Goal: Navigation & Orientation: Find specific page/section

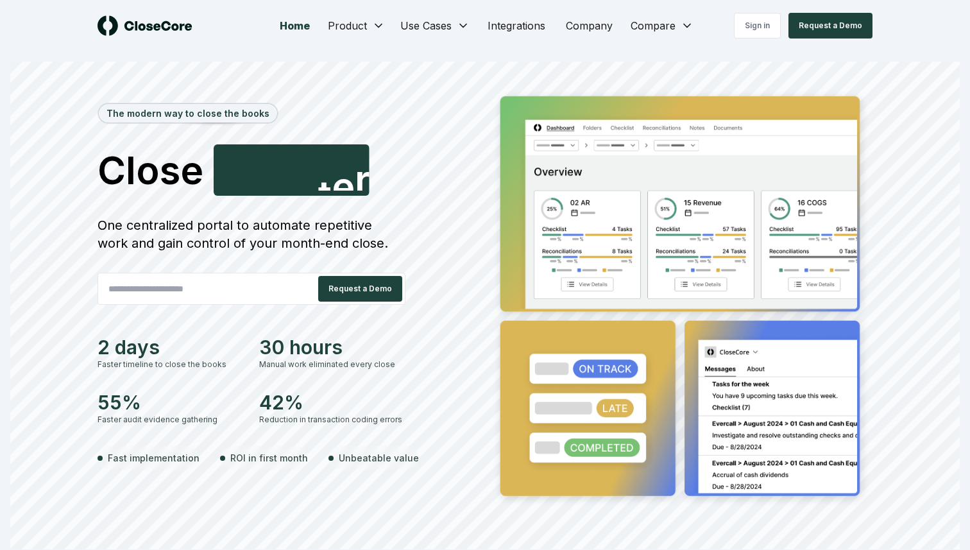
click at [237, 284] on input "email" at bounding box center [203, 289] width 210 height 26
click at [300, 230] on div "One centralized portal to automate repetitive work and gain control of your mon…" at bounding box center [252, 234] width 308 height 36
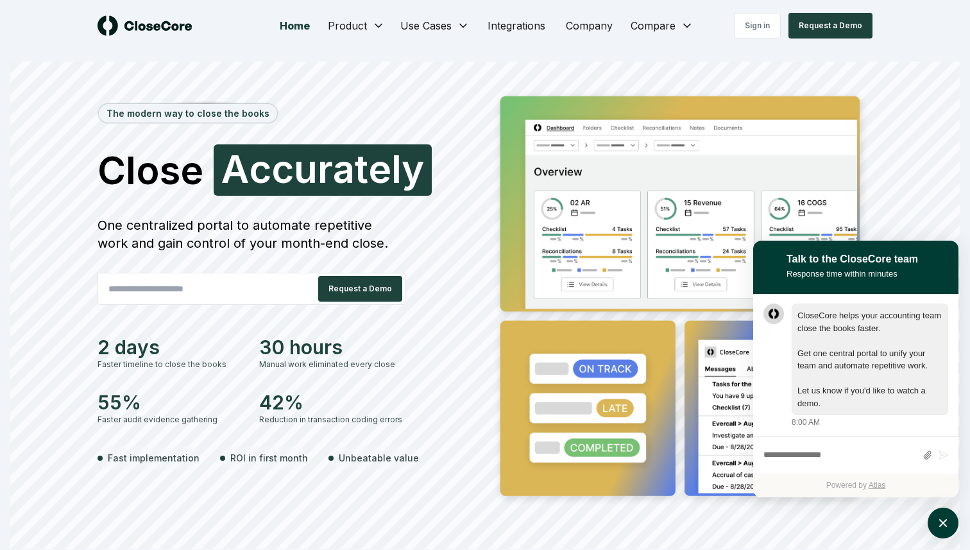
scroll to position [1, 0]
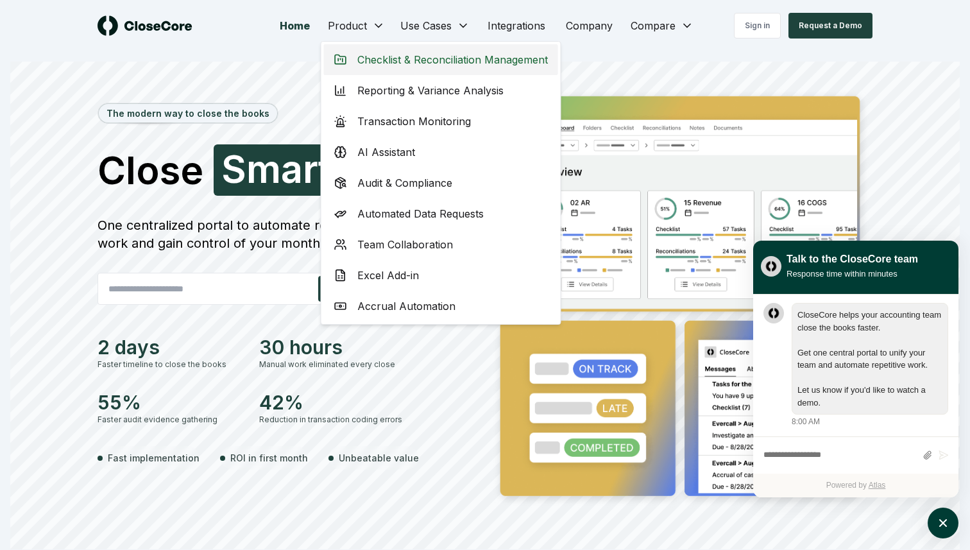
click at [479, 62] on span "Checklist & Reconciliation Management" at bounding box center [452, 59] width 191 height 15
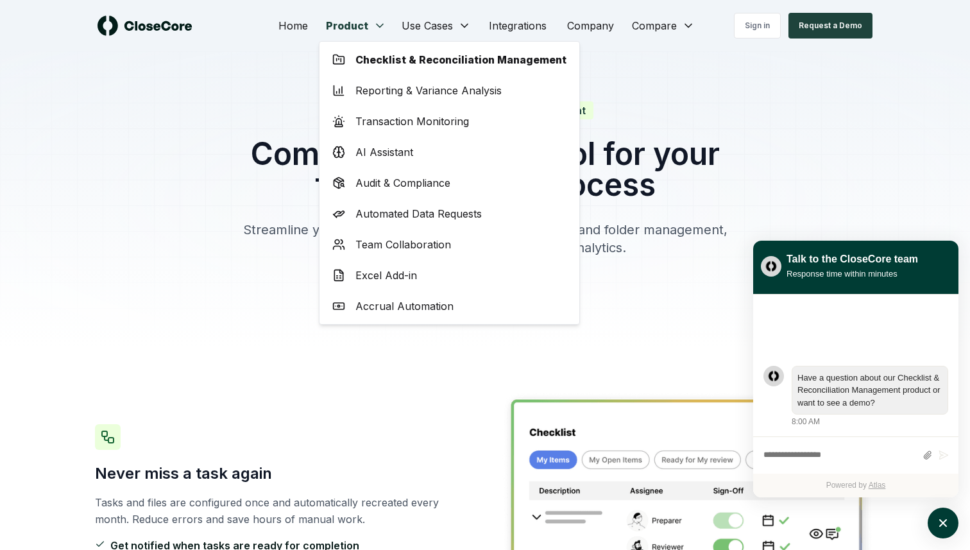
click at [465, 115] on span "Transaction Monitoring" at bounding box center [412, 121] width 114 height 15
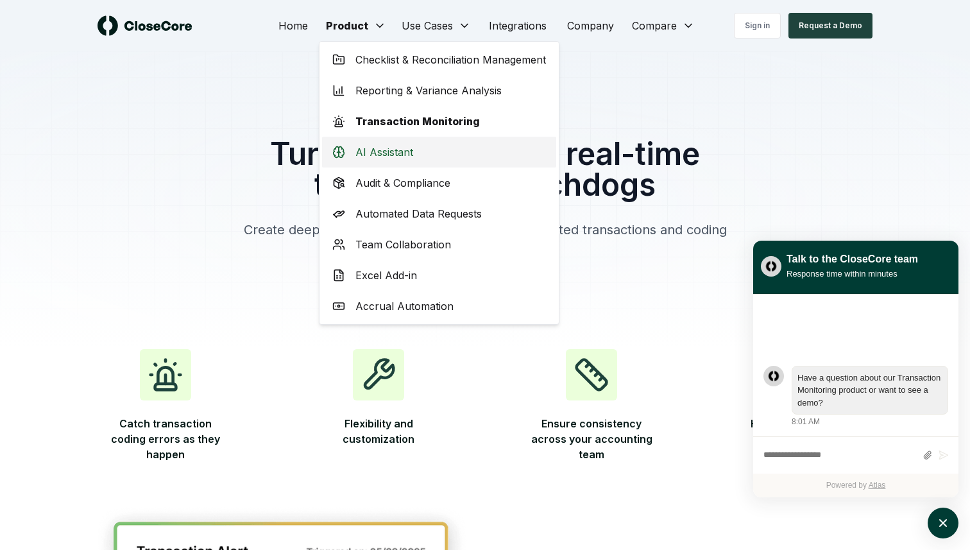
click at [404, 157] on span "AI Assistant" at bounding box center [384, 151] width 58 height 15
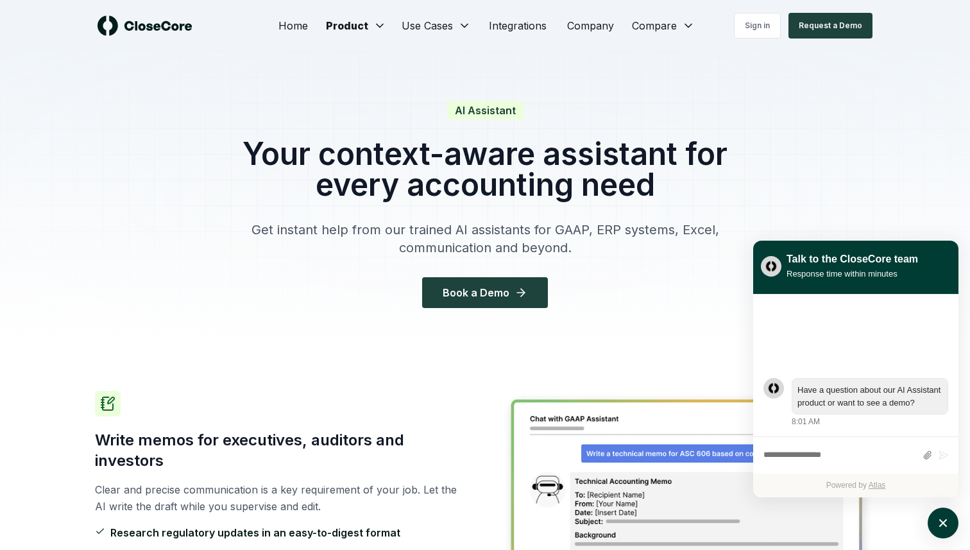
click at [164, 20] on img at bounding box center [145, 25] width 95 height 21
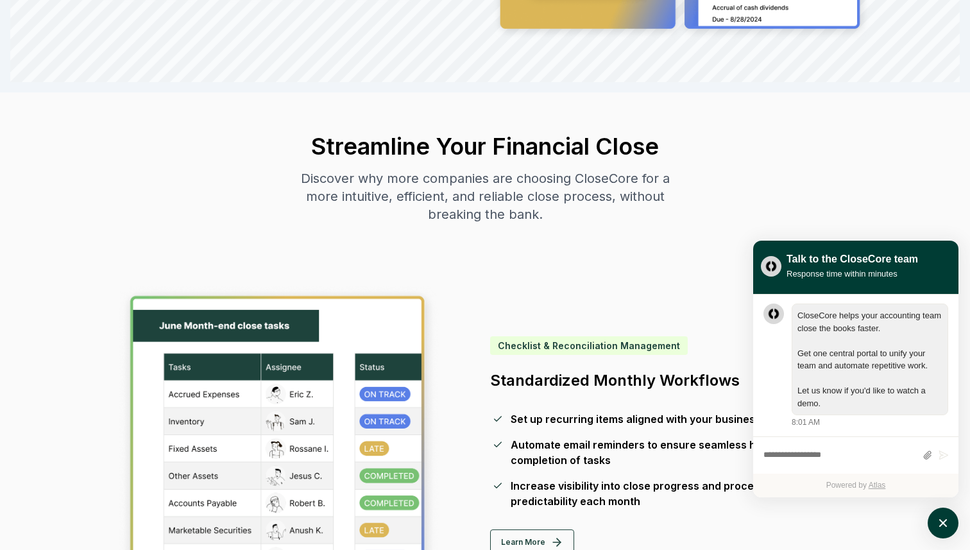
scroll to position [309, 0]
